Goal: Communication & Community: Answer question/provide support

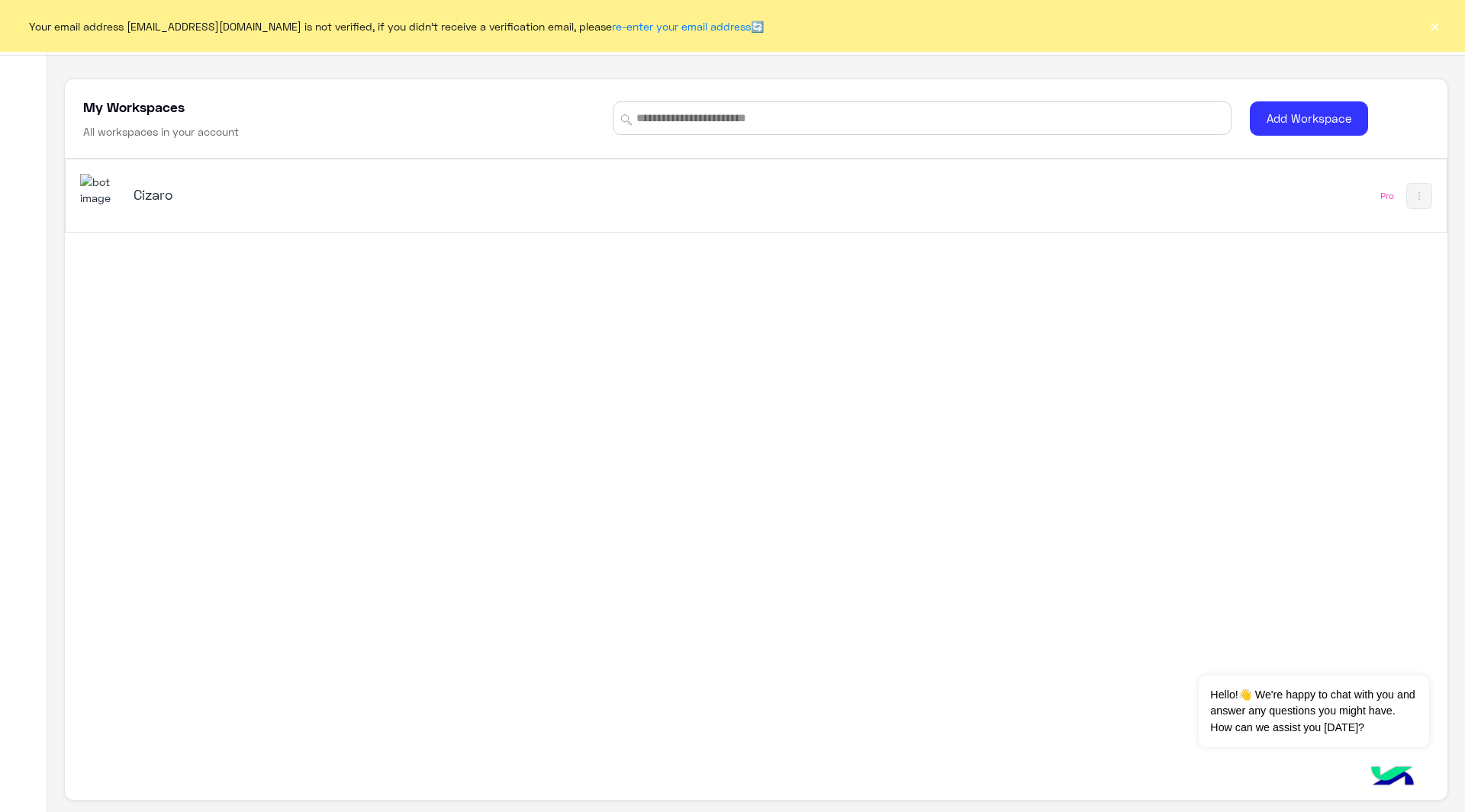
click at [1428, 29] on button "×" at bounding box center [1435, 26] width 16 height 16
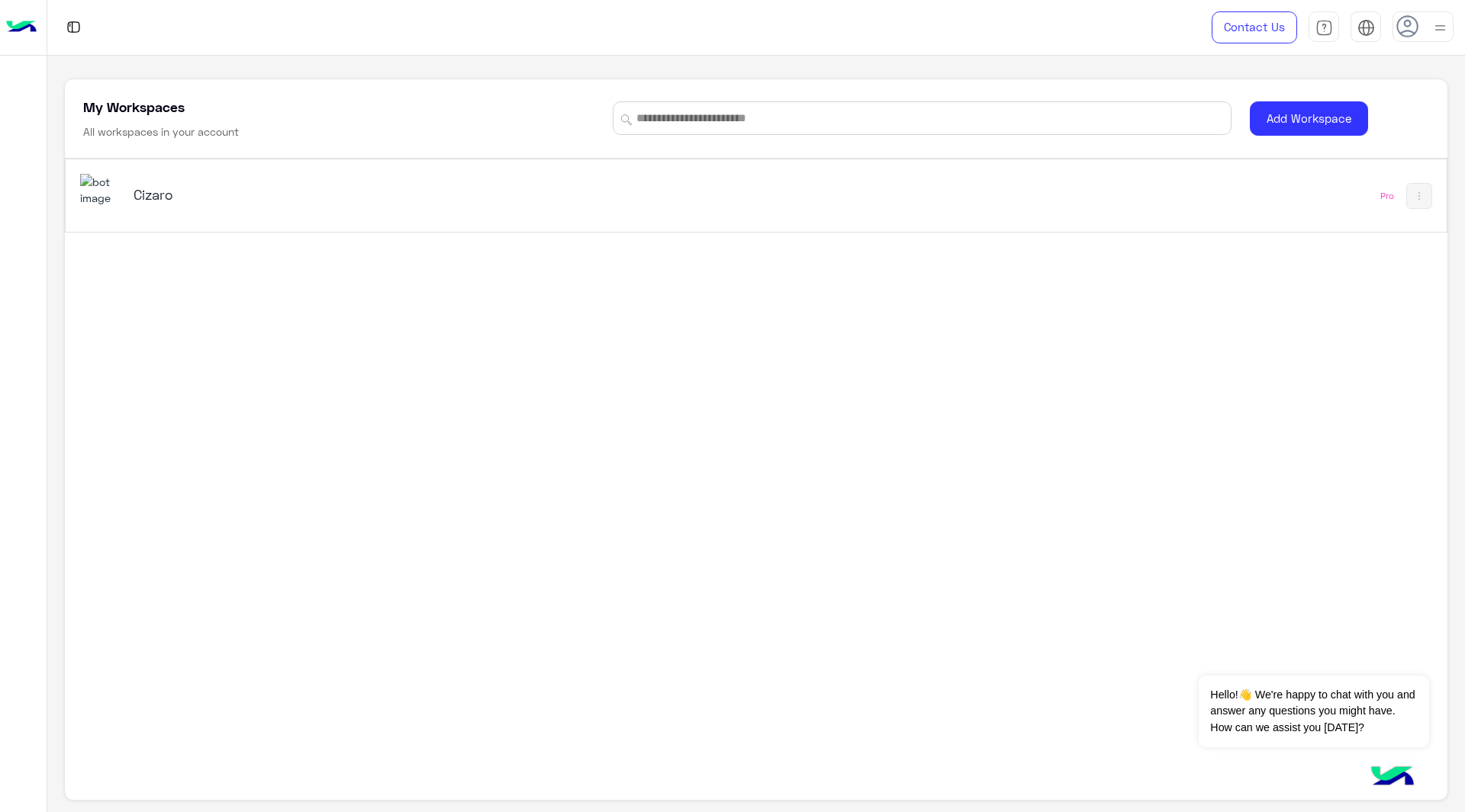
click at [130, 199] on div "Cizaro" at bounding box center [485, 196] width 811 height 44
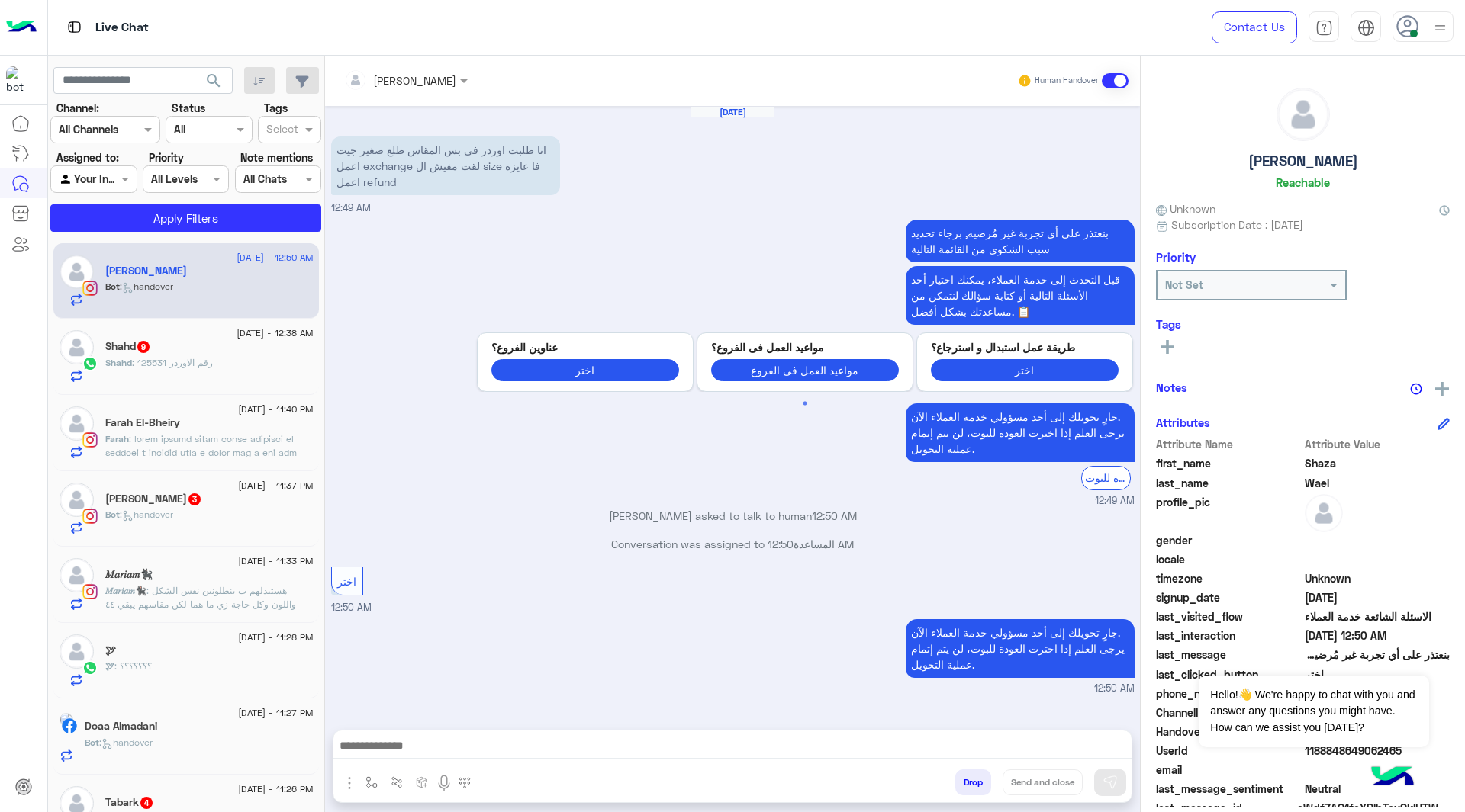
click at [1421, 40] on div at bounding box center [1423, 26] width 61 height 30
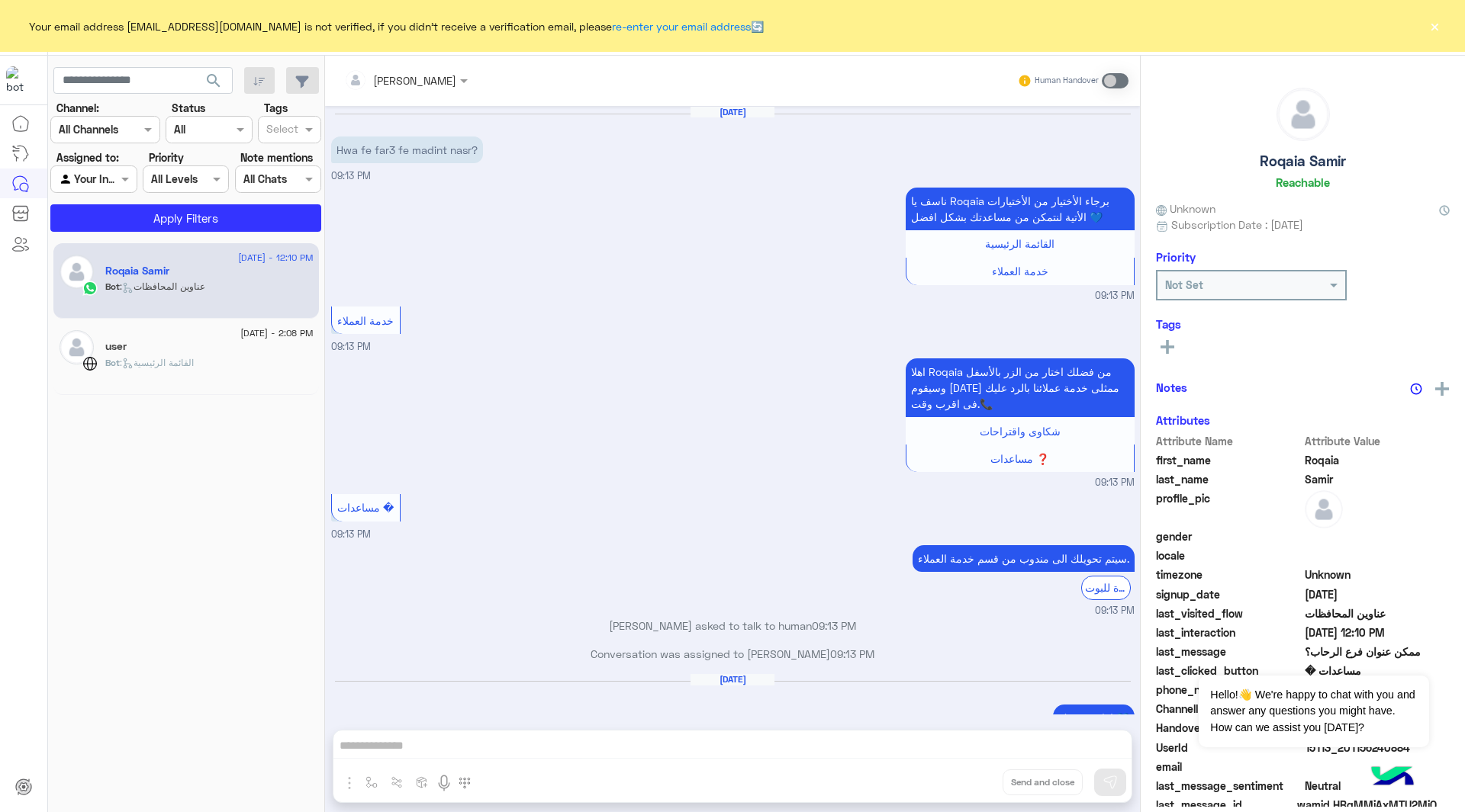
scroll to position [1905, 0]
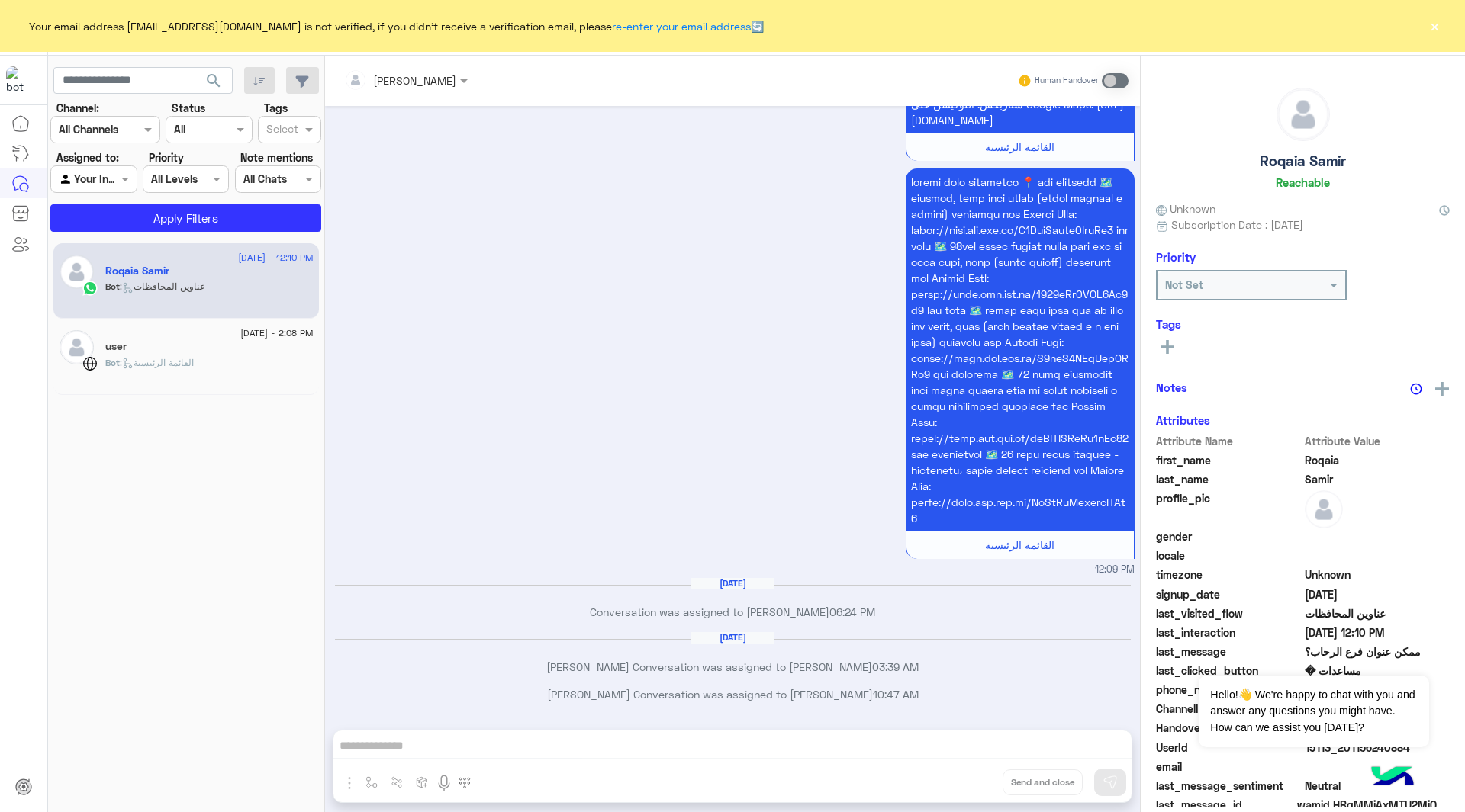
click at [1441, 31] on button "×" at bounding box center [1435, 26] width 16 height 16
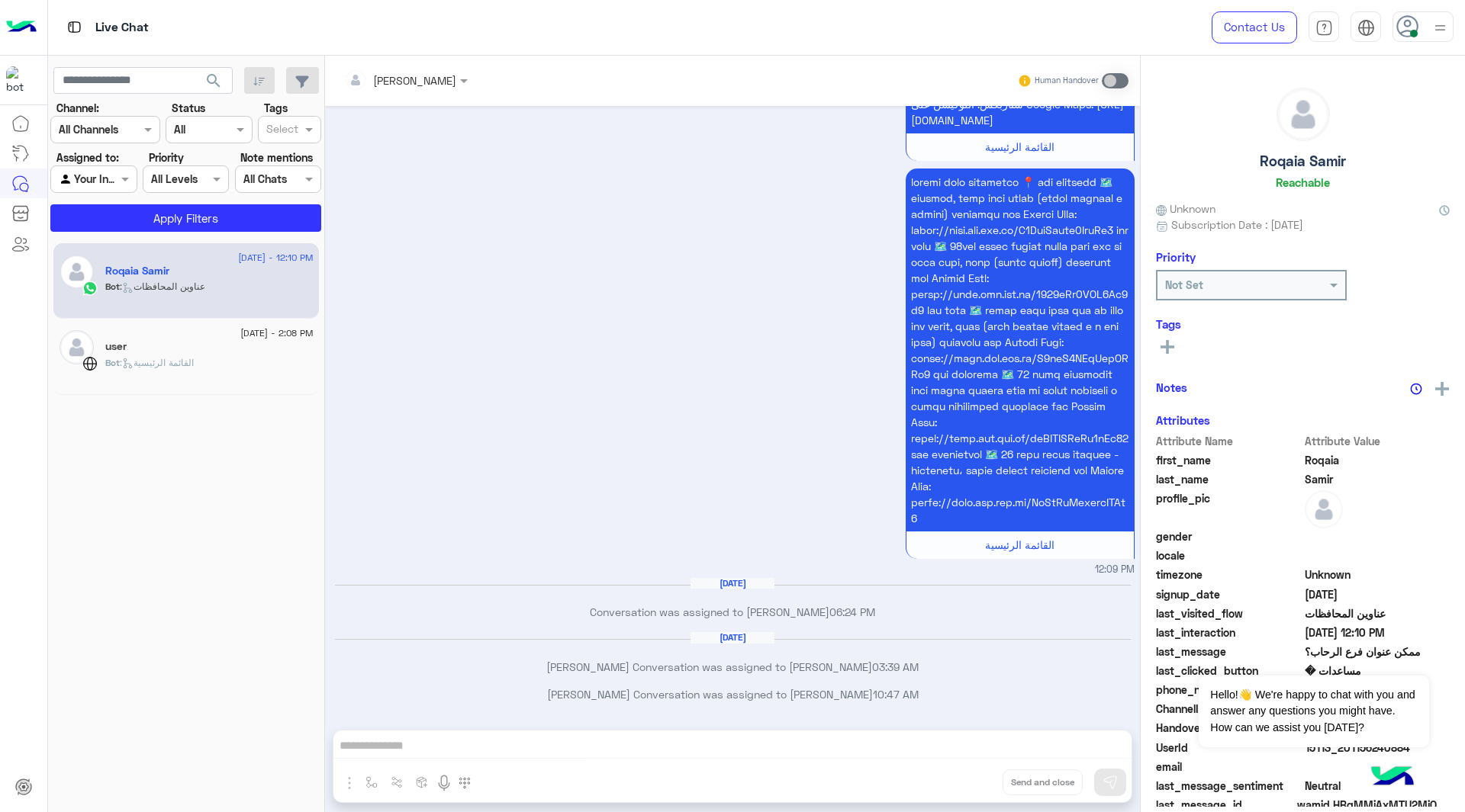
click at [1419, 19] on div at bounding box center [1423, 26] width 61 height 30
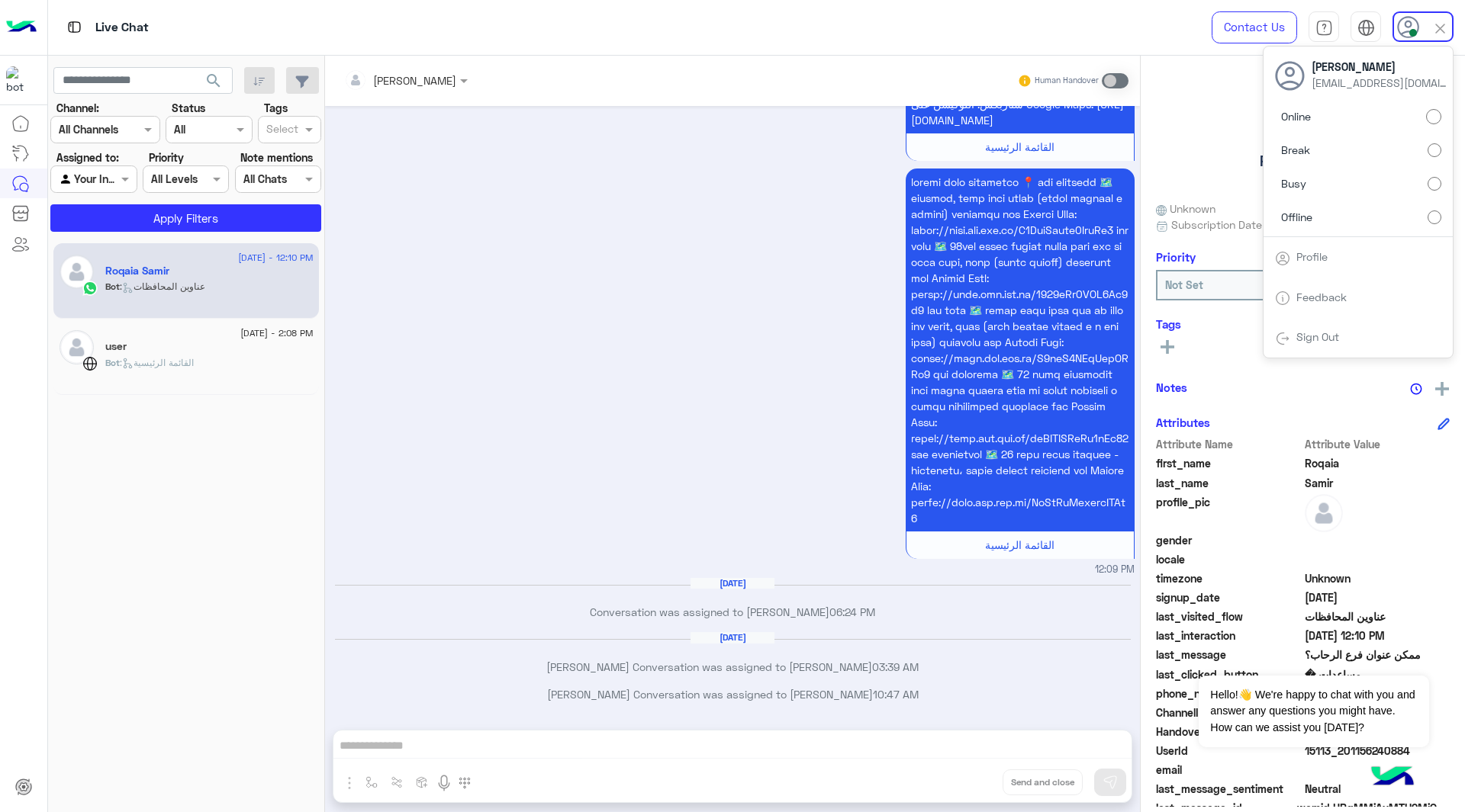
click at [1344, 209] on label "Offline" at bounding box center [1358, 216] width 166 height 27
